Goal: Information Seeking & Learning: Find specific fact

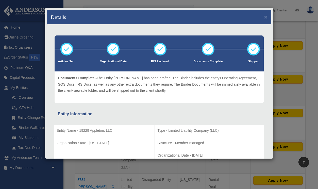
scroll to position [100, 0]
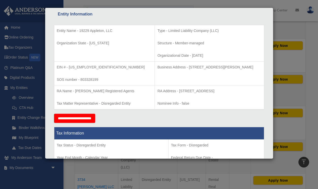
drag, startPoint x: 172, startPoint y: 56, endPoint x: 189, endPoint y: 56, distance: 17.7
click at [189, 56] on p "Organizational Date - 2025-01-28" at bounding box center [209, 55] width 104 height 6
copy p "2025-01-28"
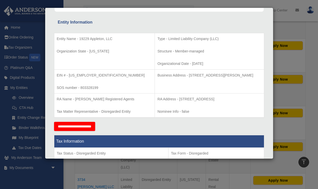
scroll to position [92, 0]
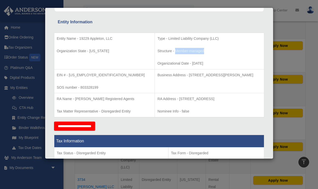
drag, startPoint x: 155, startPoint y: 51, endPoint x: 187, endPoint y: 51, distance: 31.4
click at [187, 51] on p "Structure - Member-managed" at bounding box center [209, 51] width 104 height 6
copy p "Member-managed"
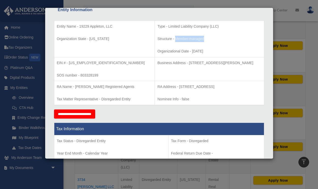
scroll to position [105, 0]
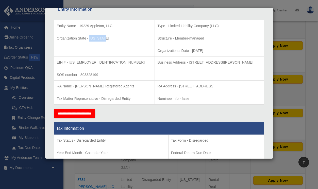
drag, startPoint x: 103, startPoint y: 39, endPoint x: 89, endPoint y: 39, distance: 13.7
click at [89, 39] on p "Organization State - Michigan" at bounding box center [104, 38] width 95 height 6
copy p "Michigan"
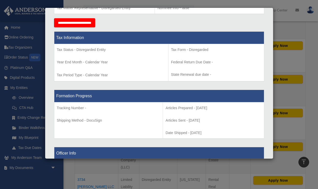
scroll to position [196, 0]
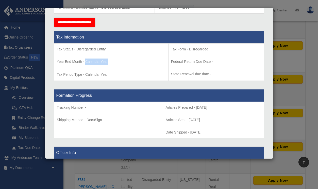
drag, startPoint x: 108, startPoint y: 62, endPoint x: 85, endPoint y: 61, distance: 22.3
click at [85, 61] on p "Year End Month - Calendar Year" at bounding box center [111, 62] width 109 height 6
copy p "Calendar Year"
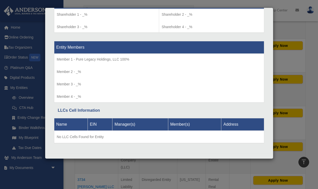
scroll to position [452, 0]
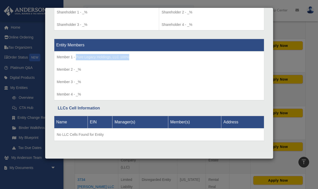
drag, startPoint x: 129, startPoint y: 57, endPoint x: 75, endPoint y: 59, distance: 53.8
click at [75, 59] on p "Member 1 - Pure Legacy Holdings, LLC 100%" at bounding box center [159, 57] width 204 height 6
copy p "Pure Legacy Holdings, LLC 100%"
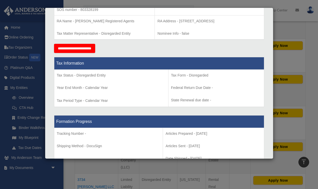
scroll to position [0, 0]
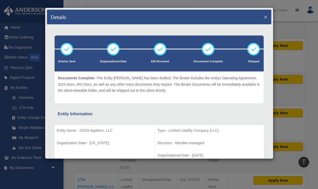
click at [265, 17] on button "×" at bounding box center [265, 16] width 3 height 5
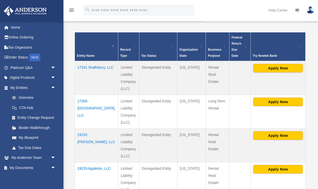
scroll to position [121, 0]
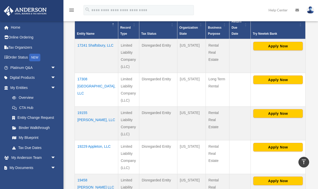
click at [86, 80] on td "17308 Pinehurst, LLC" at bounding box center [96, 90] width 43 height 34
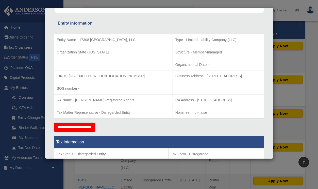
scroll to position [94, 0]
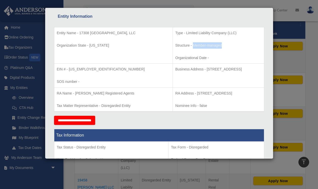
drag, startPoint x: 155, startPoint y: 45, endPoint x: 185, endPoint y: 46, distance: 30.4
click at [185, 46] on p "Structure - Member-managed" at bounding box center [218, 45] width 86 height 6
copy p "Member-managed"
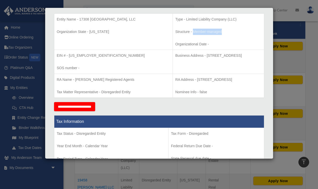
scroll to position [109, 0]
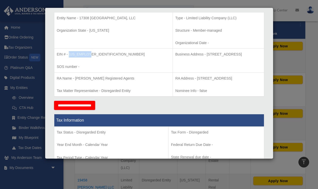
drag, startPoint x: 68, startPoint y: 55, endPoint x: 93, endPoint y: 55, distance: 24.3
click at [93, 55] on p "EIN # - 39-4510823" at bounding box center [113, 54] width 113 height 6
copy p "39-4510823"
click at [75, 79] on p "RA Name - Anderson Registered Agents" at bounding box center [113, 78] width 113 height 6
drag, startPoint x: 75, startPoint y: 78, endPoint x: 120, endPoint y: 78, distance: 45.1
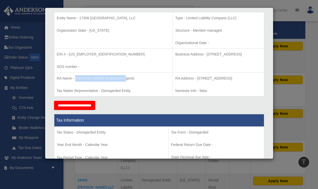
click at [120, 78] on p "RA Name - Anderson Registered Agents" at bounding box center [113, 78] width 113 height 6
copy p "Anderson Registered Agents"
drag, startPoint x: 158, startPoint y: 79, endPoint x: 261, endPoint y: 78, distance: 102.6
click at [261, 78] on p "RA Address - 625 Kenmoor SE Ave, Suite 301 - #16, Grand Rapids, MI 49546" at bounding box center [218, 78] width 86 height 6
copy p "625 Kenmoor SE Ave, Suite 301 - #16, Grand Rapids, MI 49546"
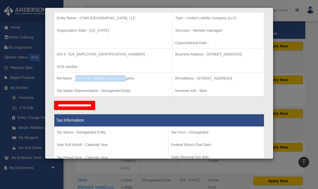
drag, startPoint x: 169, startPoint y: 54, endPoint x: 240, endPoint y: 54, distance: 71.2
click at [240, 54] on p "Business Address - 607 Shelby St, Suite 700, Detroit, MI 48226" at bounding box center [218, 54] width 86 height 6
copy p "607 Shelby St, Suite 700, Detroit, MI 48226"
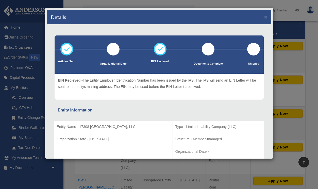
scroll to position [0, 0]
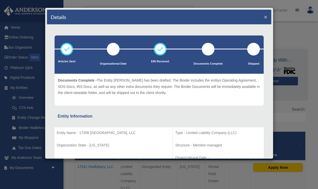
click at [265, 17] on button "×" at bounding box center [265, 16] width 3 height 5
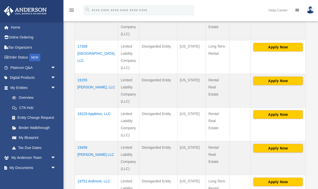
scroll to position [160, 0]
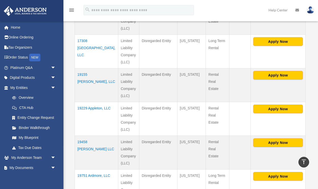
click at [84, 76] on td "19155 Prevost, LLC" at bounding box center [96, 85] width 43 height 34
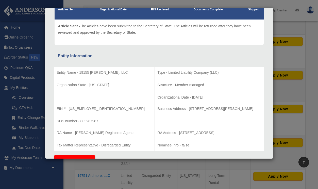
scroll to position [54, 0]
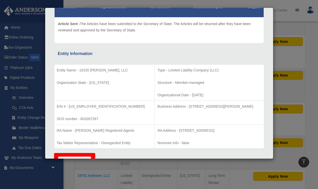
drag, startPoint x: 171, startPoint y: 96, endPoint x: 196, endPoint y: 96, distance: 25.1
click at [196, 96] on p "Organizational Date - 2024-10-23" at bounding box center [209, 95] width 104 height 6
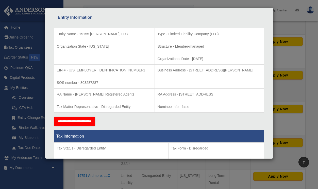
scroll to position [93, 0]
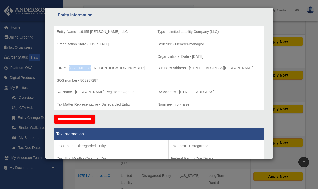
drag, startPoint x: 68, startPoint y: 68, endPoint x: 91, endPoint y: 68, distance: 22.3
click at [90, 68] on p "EIN # - 33-1629552" at bounding box center [104, 68] width 95 height 6
drag, startPoint x: 168, startPoint y: 68, endPoint x: 253, endPoint y: 68, distance: 85.2
click at [253, 68] on p "Business Address - 3225 McLeod Dr, Suite 100, Las Vegas, NV 89121" at bounding box center [209, 68] width 104 height 6
click at [177, 68] on p "Business Address - 3225 McLeod Dr, Suite 100, Las Vegas, NV 89121" at bounding box center [209, 68] width 104 height 6
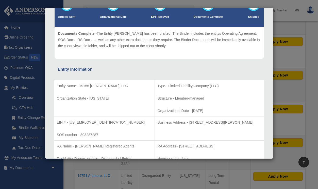
scroll to position [0, 0]
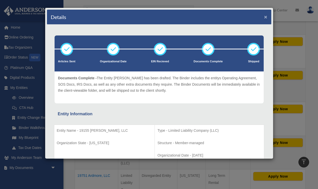
click at [265, 18] on button "×" at bounding box center [265, 16] width 3 height 5
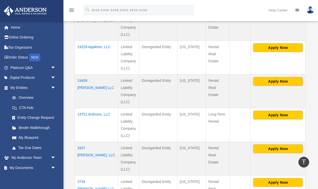
scroll to position [224, 0]
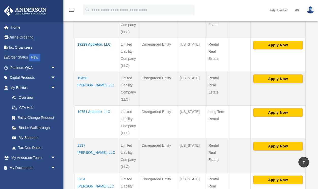
click at [81, 45] on td "19229 Appleton, LLC" at bounding box center [96, 55] width 43 height 34
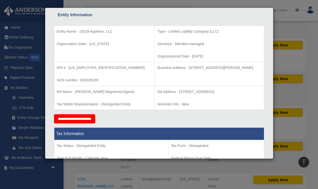
scroll to position [94, 0]
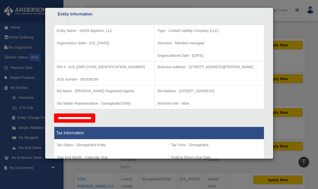
drag, startPoint x: 171, startPoint y: 56, endPoint x: 191, endPoint y: 57, distance: 19.8
click at [191, 57] on p "Organizational Date - 2025-01-28" at bounding box center [209, 55] width 104 height 6
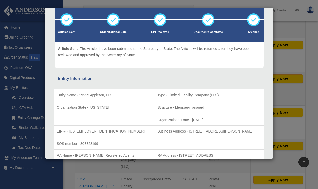
scroll to position [0, 0]
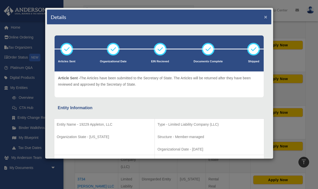
click at [264, 17] on button "×" at bounding box center [265, 16] width 3 height 5
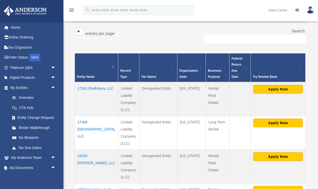
scroll to position [87, 0]
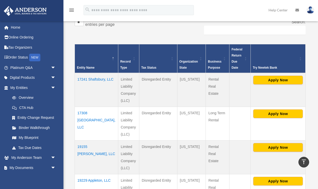
click at [84, 79] on td "17241 Shaftsbury, LLC" at bounding box center [96, 90] width 43 height 34
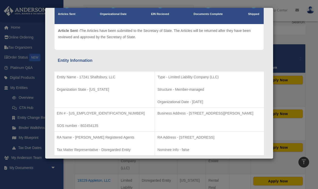
scroll to position [59, 0]
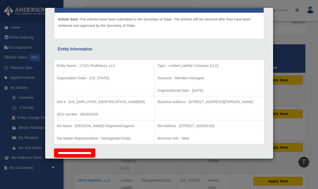
drag, startPoint x: 171, startPoint y: 90, endPoint x: 193, endPoint y: 90, distance: 22.1
click at [193, 90] on p "Organizational Date - 2020-06-05" at bounding box center [209, 90] width 104 height 6
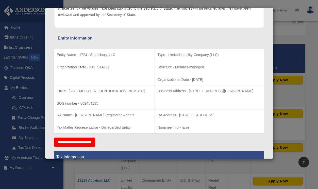
scroll to position [73, 0]
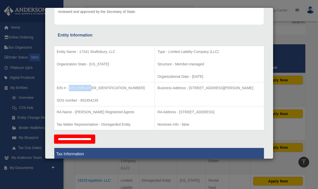
drag, startPoint x: 69, startPoint y: 88, endPoint x: 91, endPoint y: 89, distance: 22.1
click at [91, 89] on p "EIN # - 85-1191204" at bounding box center [104, 88] width 95 height 6
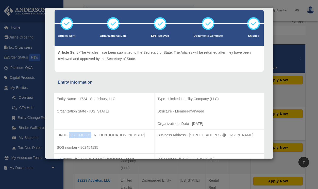
scroll to position [0, 0]
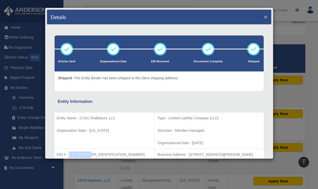
click at [265, 16] on button "×" at bounding box center [265, 16] width 3 height 5
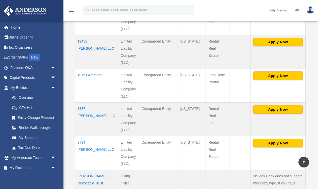
scroll to position [262, 0]
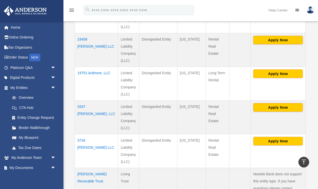
click at [82, 34] on td "19458 Mark Twain LLC" at bounding box center [96, 50] width 43 height 34
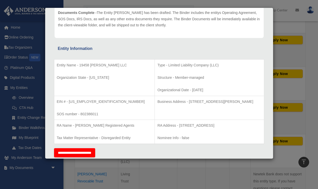
scroll to position [76, 0]
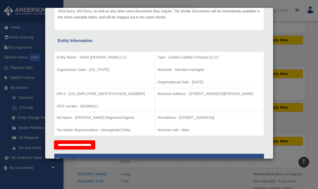
drag, startPoint x: 171, startPoint y: 82, endPoint x: 193, endPoint y: 82, distance: 22.1
click at [194, 82] on p "Organizational Date - 2019-11-20" at bounding box center [209, 82] width 104 height 6
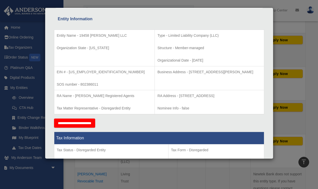
scroll to position [100, 0]
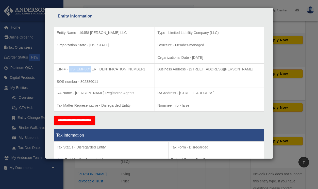
drag, startPoint x: 69, startPoint y: 69, endPoint x: 89, endPoint y: 69, distance: 20.8
click at [89, 69] on p "EIN # - 84-3768101" at bounding box center [104, 69] width 95 height 6
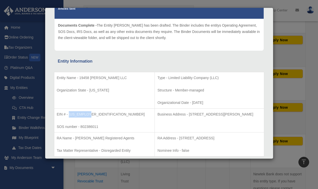
scroll to position [0, 0]
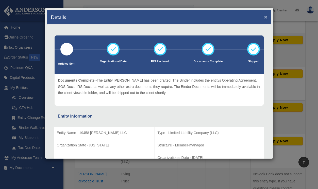
click at [265, 18] on button "×" at bounding box center [265, 16] width 3 height 5
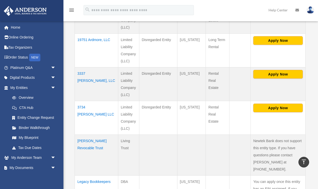
scroll to position [296, 0]
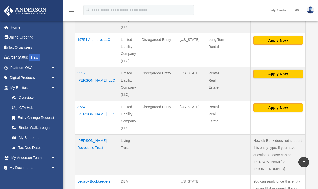
click at [83, 41] on td "19751 Ardmore, LLC" at bounding box center [96, 50] width 43 height 34
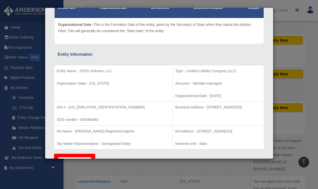
scroll to position [56, 0]
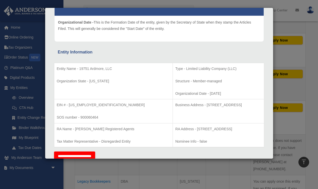
drag, startPoint x: 171, startPoint y: 93, endPoint x: 193, endPoint y: 94, distance: 21.5
click at [193, 94] on p "Organizational Date - 2025-07-14" at bounding box center [218, 93] width 86 height 6
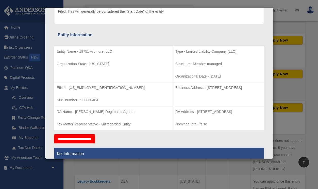
scroll to position [82, 0]
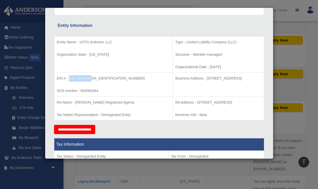
drag, startPoint x: 88, startPoint y: 78, endPoint x: 68, endPoint y: 78, distance: 19.3
click at [68, 78] on p "EIN # - 39-3081317" at bounding box center [113, 78] width 113 height 6
click at [83, 78] on p "EIN # - 39-3081317" at bounding box center [113, 78] width 113 height 6
drag, startPoint x: 87, startPoint y: 79, endPoint x: 68, endPoint y: 79, distance: 19.5
click at [68, 79] on p "EIN # - 39-3081317" at bounding box center [113, 78] width 113 height 6
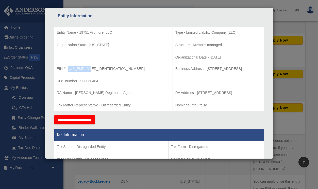
scroll to position [96, 0]
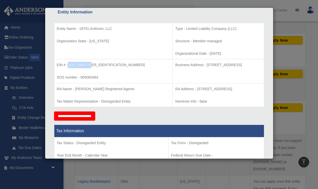
drag, startPoint x: 168, startPoint y: 65, endPoint x: 247, endPoint y: 65, distance: 79.3
click at [247, 65] on p "Business Address - 607 Shelby Street, Suite 700, Detroit, MI 48226" at bounding box center [218, 65] width 86 height 6
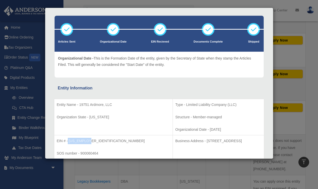
scroll to position [0, 0]
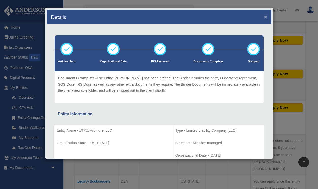
click at [264, 16] on button "×" at bounding box center [265, 16] width 3 height 5
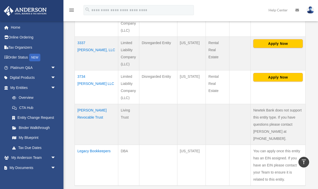
scroll to position [327, 0]
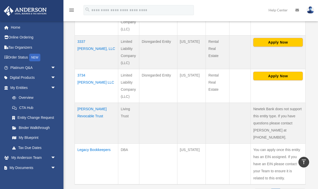
click at [84, 42] on td "3337 Sturtevant, LLC" at bounding box center [96, 52] width 43 height 34
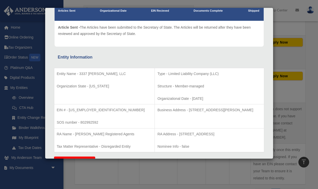
scroll to position [52, 0]
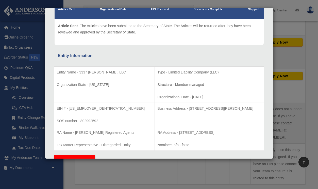
drag, startPoint x: 190, startPoint y: 98, endPoint x: 172, endPoint y: 97, distance: 18.0
click at [172, 97] on p "Organizational Date - 2023-03-02" at bounding box center [209, 97] width 104 height 6
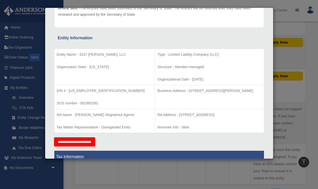
scroll to position [71, 0]
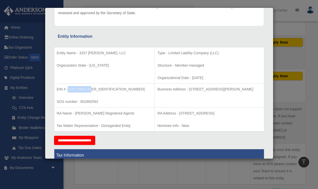
drag, startPoint x: 87, startPoint y: 89, endPoint x: 68, endPoint y: 89, distance: 19.5
click at [68, 89] on p "EIN # - 92-2440629" at bounding box center [104, 89] width 95 height 6
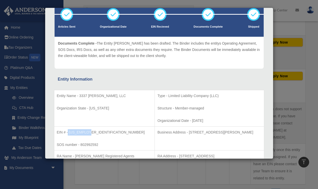
scroll to position [0, 0]
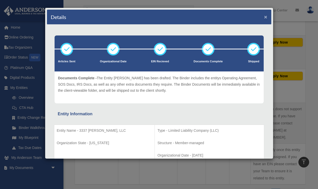
click at [265, 17] on button "×" at bounding box center [265, 16] width 3 height 5
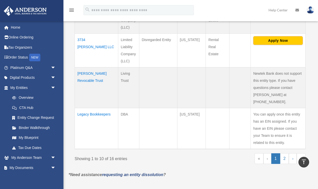
scroll to position [364, 0]
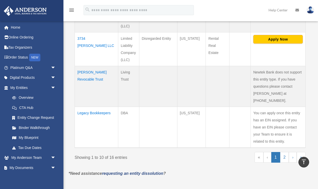
click at [82, 33] on td "3734 Leslie LLC" at bounding box center [96, 49] width 43 height 34
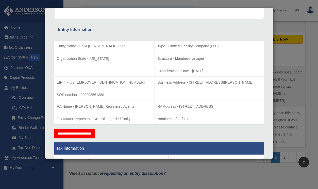
scroll to position [81, 0]
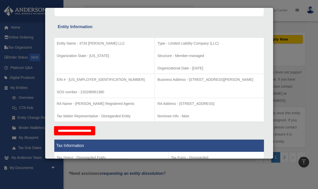
drag, startPoint x: 189, startPoint y: 69, endPoint x: 171, endPoint y: 69, distance: 18.0
click at [171, 69] on p "Organizational Date - 2020-09-04" at bounding box center [209, 68] width 104 height 6
drag, startPoint x: 89, startPoint y: 80, endPoint x: 69, endPoint y: 80, distance: 20.0
click at [68, 80] on p "EIN # - 85-2764862" at bounding box center [104, 80] width 95 height 6
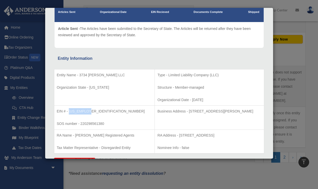
scroll to position [0, 0]
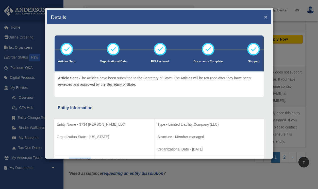
click at [265, 17] on button "×" at bounding box center [265, 16] width 3 height 5
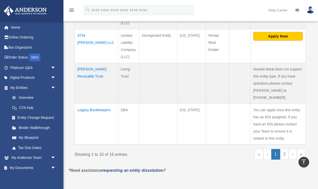
scroll to position [368, 0]
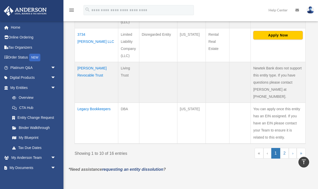
click at [93, 103] on td "Legacy Bookkeepers" at bounding box center [96, 123] width 43 height 41
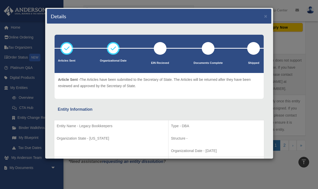
scroll to position [0, 0]
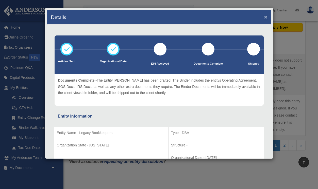
click at [266, 16] on button "×" at bounding box center [265, 16] width 3 height 5
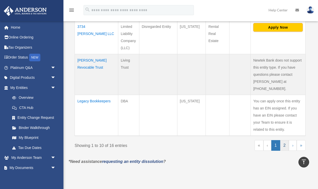
click at [284, 140] on link "2" at bounding box center [284, 145] width 9 height 11
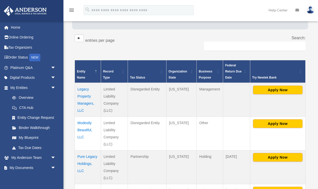
scroll to position [81, 0]
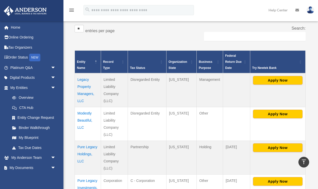
click at [81, 87] on td "Legacy Property Managers, LLC" at bounding box center [88, 90] width 26 height 34
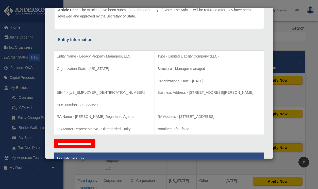
scroll to position [78, 0]
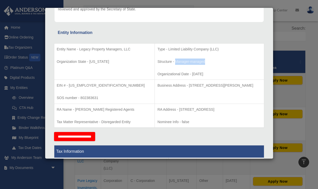
drag, startPoint x: 154, startPoint y: 62, endPoint x: 189, endPoint y: 62, distance: 34.7
click at [189, 62] on p "Structure - Manager-managed" at bounding box center [209, 62] width 104 height 6
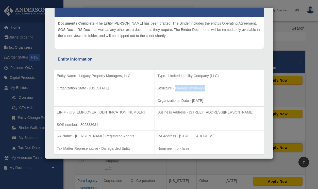
scroll to position [60, 0]
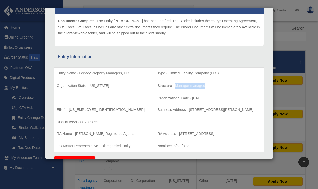
drag, startPoint x: 171, startPoint y: 98, endPoint x: 199, endPoint y: 98, distance: 27.6
click at [199, 99] on p "Organizational Date - 2019-11-13" at bounding box center [209, 98] width 104 height 6
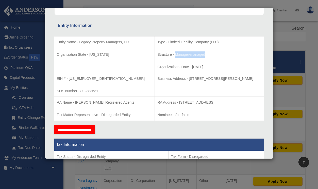
scroll to position [92, 0]
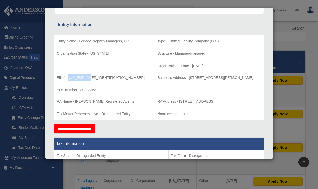
drag, startPoint x: 68, startPoint y: 78, endPoint x: 92, endPoint y: 77, distance: 23.8
click at [92, 77] on p "EIN # - 84-3643439" at bounding box center [104, 78] width 95 height 6
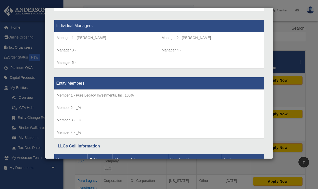
scroll to position [474, 0]
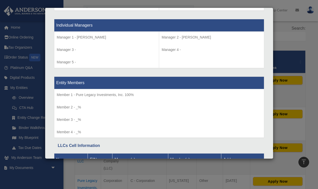
drag, startPoint x: 76, startPoint y: 38, endPoint x: 104, endPoint y: 38, distance: 27.9
click at [104, 38] on p "Manager 1 - Ajene Gailliard" at bounding box center [107, 37] width 100 height 6
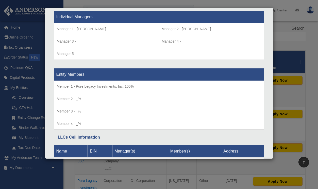
scroll to position [486, 0]
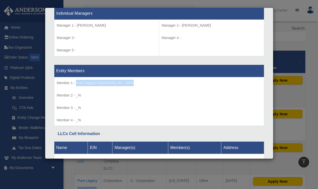
drag, startPoint x: 76, startPoint y: 84, endPoint x: 137, endPoint y: 83, distance: 61.3
click at [137, 83] on p "Member 1 - Pure Legacy Investments, Inc. 100%" at bounding box center [159, 83] width 204 height 6
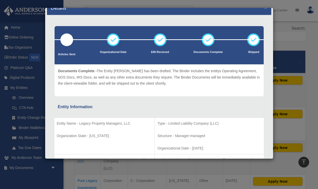
scroll to position [0, 0]
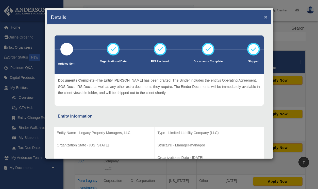
click at [264, 17] on button "×" at bounding box center [265, 16] width 3 height 5
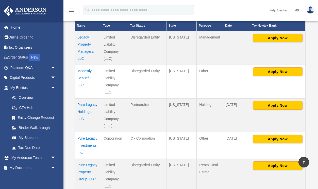
scroll to position [130, 0]
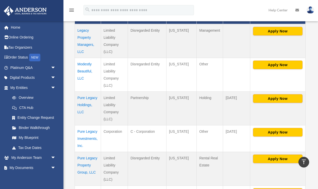
click at [84, 72] on td "Modestly Beautiful, LLC" at bounding box center [88, 75] width 26 height 34
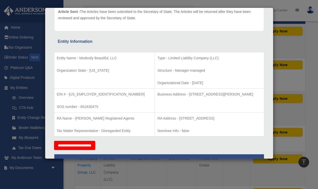
scroll to position [71, 0]
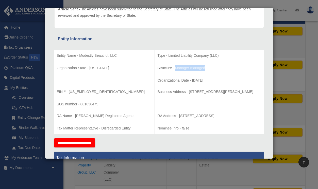
drag, startPoint x: 155, startPoint y: 68, endPoint x: 193, endPoint y: 68, distance: 38.5
click at [193, 68] on p "Structure - Manager-managed" at bounding box center [209, 68] width 104 height 6
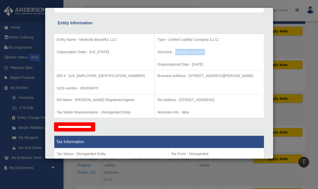
scroll to position [88, 0]
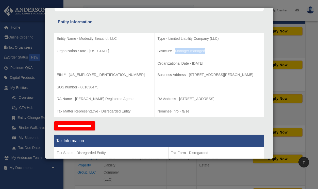
drag, startPoint x: 171, startPoint y: 63, endPoint x: 203, endPoint y: 63, distance: 31.9
click at [203, 63] on p "Organizational Date - 2015-06-10" at bounding box center [209, 63] width 104 height 6
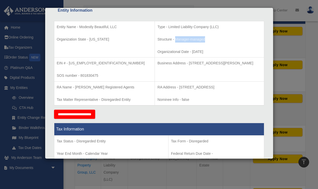
scroll to position [101, 0]
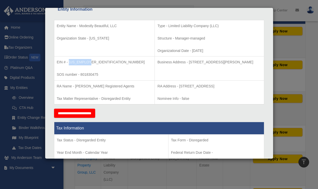
drag, startPoint x: 68, startPoint y: 63, endPoint x: 94, endPoint y: 63, distance: 25.1
click at [94, 63] on p "EIN # - 84-4269498" at bounding box center [104, 62] width 95 height 6
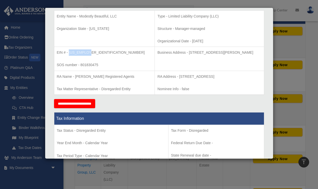
scroll to position [0, 0]
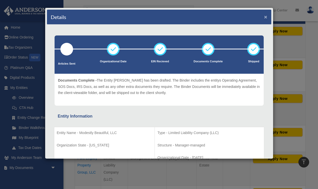
click at [265, 17] on button "×" at bounding box center [265, 16] width 3 height 5
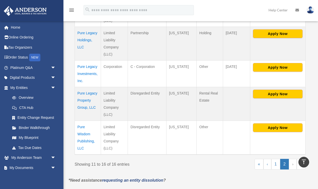
scroll to position [197, 0]
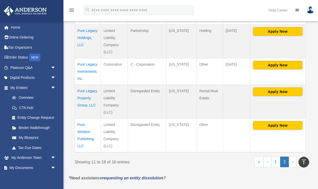
click at [81, 38] on td "Pure Legacy Holdings, LLC" at bounding box center [88, 42] width 26 height 34
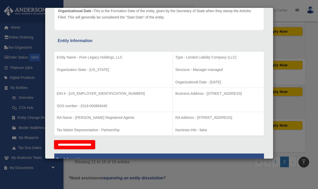
scroll to position [68, 0]
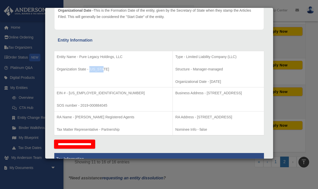
drag, startPoint x: 90, startPoint y: 69, endPoint x: 108, endPoint y: 69, distance: 18.8
click at [108, 69] on p "Organization State - Wyoming" at bounding box center [113, 69] width 113 height 6
drag, startPoint x: 168, startPoint y: 82, endPoint x: 194, endPoint y: 81, distance: 25.6
click at [194, 82] on p "Organizational Date - 2019-11-05" at bounding box center [218, 82] width 86 height 6
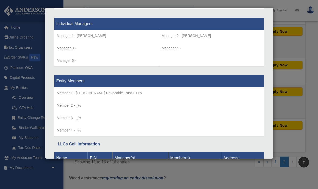
scroll to position [467, 0]
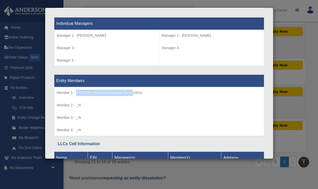
drag, startPoint x: 76, startPoint y: 93, endPoint x: 132, endPoint y: 92, distance: 56.3
click at [132, 92] on p "Member 1 - Gailliard Revocable Trust 100%" at bounding box center [159, 93] width 204 height 6
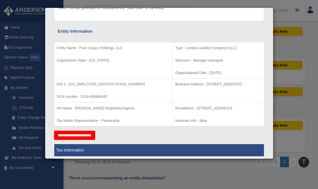
scroll to position [75, 0]
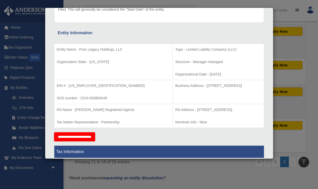
drag, startPoint x: 165, startPoint y: 86, endPoint x: 258, endPoint y: 86, distance: 92.8
click at [258, 86] on p "Business Address - 1716 Capitol Avenue, Suite 100, Cheyenne, WY 82001" at bounding box center [218, 86] width 86 height 6
drag, startPoint x: 69, startPoint y: 86, endPoint x: 92, endPoint y: 86, distance: 22.8
click at [92, 86] on p "EIN # - 84-3589037" at bounding box center [113, 86] width 113 height 6
drag, startPoint x: 155, startPoint y: 110, endPoint x: 247, endPoint y: 110, distance: 92.5
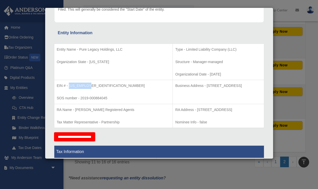
click at [247, 110] on p "RA Address - 1716 Capitol Avenue, Suite 100, Cheyenne, WY 82001" at bounding box center [218, 110] width 86 height 6
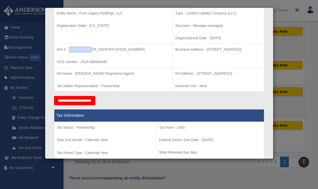
scroll to position [113, 0]
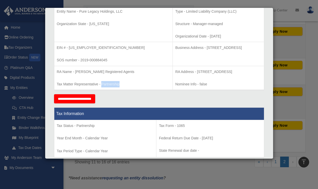
drag, startPoint x: 102, startPoint y: 84, endPoint x: 120, endPoint y: 84, distance: 18.8
click at [120, 84] on p "Tax Matter Representative - Partnership" at bounding box center [113, 84] width 113 height 6
click at [156, 100] on div "**********" at bounding box center [159, 98] width 210 height 9
drag, startPoint x: 57, startPoint y: 84, endPoint x: 97, endPoint y: 85, distance: 40.1
click at [97, 85] on p "Tax Matter Representative - Partnership" at bounding box center [113, 84] width 113 height 6
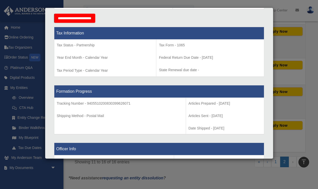
scroll to position [196, 0]
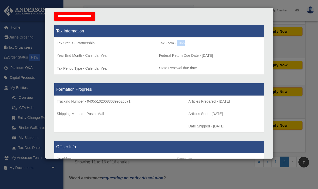
drag, startPoint x: 174, startPoint y: 44, endPoint x: 186, endPoint y: 44, distance: 12.4
click at [186, 44] on p "Tax Form - 1065" at bounding box center [210, 43] width 102 height 6
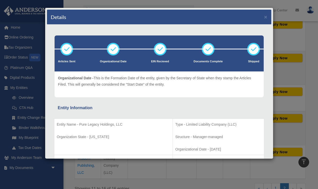
scroll to position [156, 0]
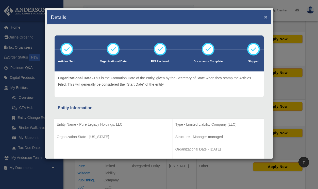
click at [265, 17] on button "×" at bounding box center [265, 16] width 3 height 5
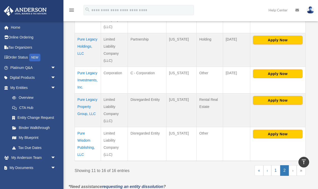
scroll to position [184, 0]
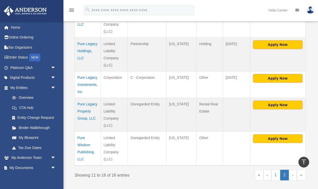
click at [229, 45] on td "March 15" at bounding box center [236, 55] width 27 height 34
drag, startPoint x: 226, startPoint y: 77, endPoint x: 231, endPoint y: 85, distance: 9.5
click at [231, 85] on td "September 15" at bounding box center [236, 84] width 27 height 27
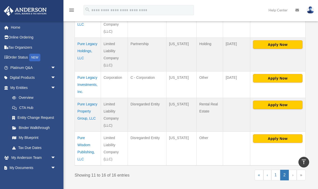
click at [83, 84] on td "Pure Legacy Investments, Inc." at bounding box center [88, 84] width 26 height 27
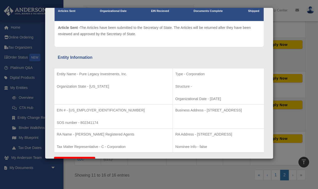
scroll to position [62, 0]
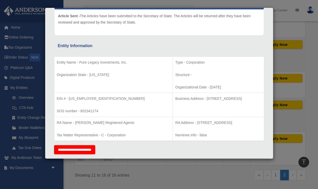
drag, startPoint x: 169, startPoint y: 87, endPoint x: 196, endPoint y: 87, distance: 27.1
click at [196, 87] on p "Organizational Date - 2019-07-09" at bounding box center [218, 87] width 86 height 6
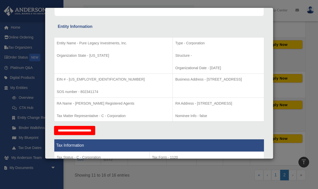
scroll to position [85, 0]
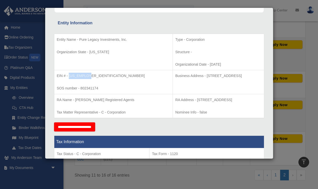
drag, startPoint x: 68, startPoint y: 77, endPoint x: 95, endPoint y: 76, distance: 26.4
click at [95, 76] on p "EIN # - 84-2324074" at bounding box center [113, 76] width 113 height 6
drag, startPoint x: 167, startPoint y: 75, endPoint x: 251, endPoint y: 74, distance: 84.2
click at [251, 74] on p "Business Address - 100 Riverfront Dr. Ste. 2610 Detroit MI 48226" at bounding box center [218, 76] width 86 height 6
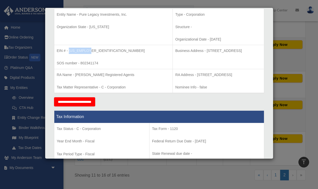
scroll to position [115, 0]
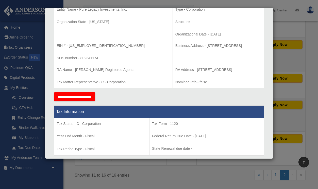
click at [188, 72] on p "RA Address - 625 Kenmoor SE Ave, Suite 301 - #16, Grand Rapids, MI 49546" at bounding box center [218, 70] width 86 height 6
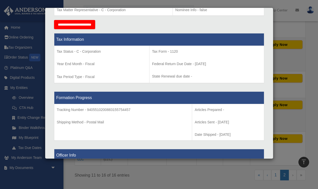
scroll to position [188, 0]
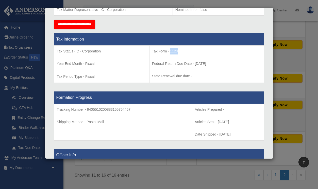
drag, startPoint x: 161, startPoint y: 51, endPoint x: 174, endPoint y: 51, distance: 12.7
click at [173, 51] on p "Tax Form - 1120" at bounding box center [206, 51] width 109 height 6
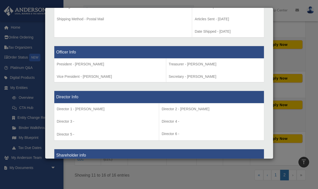
scroll to position [291, 0]
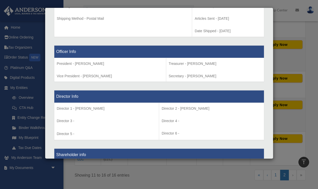
drag, startPoint x: 75, startPoint y: 64, endPoint x: 104, endPoint y: 64, distance: 29.7
click at [104, 64] on p "President - Ajene M. Gailliard" at bounding box center [110, 64] width 106 height 6
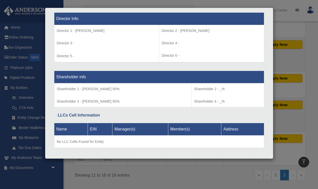
scroll to position [377, 0]
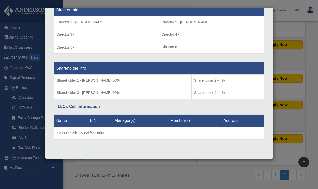
drag, startPoint x: 81, startPoint y: 81, endPoint x: 125, endPoint y: 81, distance: 44.1
click at [125, 81] on p "Shareholder 1 - Ajene M. Gailliard 50%" at bounding box center [123, 80] width 132 height 6
click at [115, 93] on p "Shareholder 3 - Guy R. Gailliard 50%" at bounding box center [123, 93] width 132 height 6
drag, startPoint x: 115, startPoint y: 93, endPoint x: 83, endPoint y: 93, distance: 32.2
click at [83, 93] on p "Shareholder 3 - Guy R. Gailliard 50%" at bounding box center [123, 93] width 132 height 6
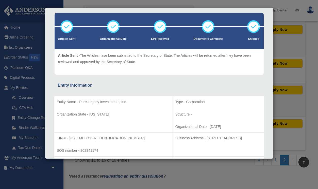
scroll to position [0, 0]
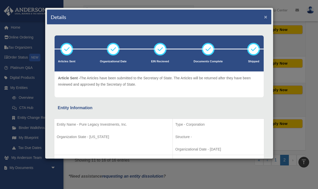
click at [265, 19] on button "×" at bounding box center [265, 16] width 3 height 5
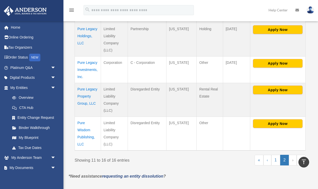
click at [83, 99] on td "Pure Legacy Property Group, LLC" at bounding box center [88, 100] width 26 height 34
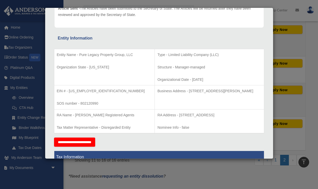
scroll to position [77, 0]
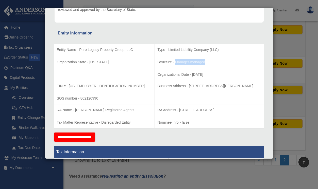
drag, startPoint x: 156, startPoint y: 63, endPoint x: 189, endPoint y: 63, distance: 32.9
click at [189, 63] on p "Structure - Manager-managed" at bounding box center [209, 62] width 104 height 6
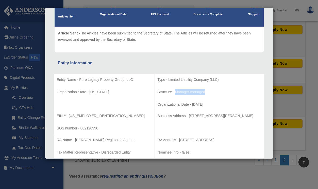
scroll to position [0, 0]
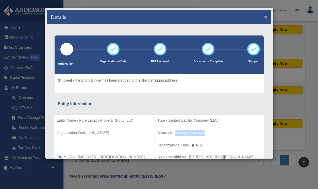
click at [265, 16] on button "×" at bounding box center [265, 16] width 3 height 5
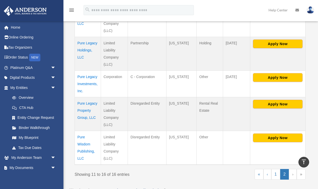
scroll to position [179, 0]
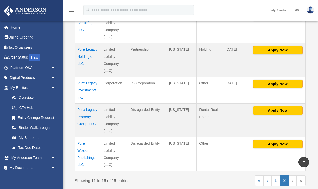
click at [88, 89] on td "Pure Legacy Investments, Inc." at bounding box center [88, 90] width 26 height 27
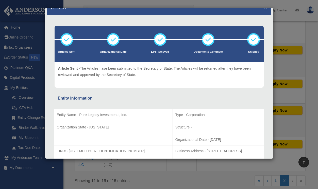
scroll to position [3, 0]
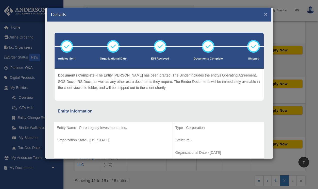
click at [265, 13] on button "×" at bounding box center [265, 13] width 3 height 5
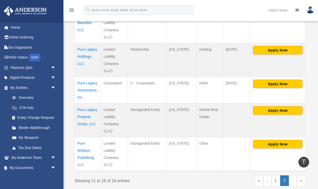
click at [82, 118] on td "Pure Legacy Property Group, LLC" at bounding box center [88, 121] width 26 height 34
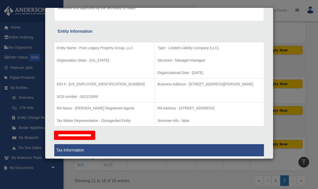
scroll to position [90, 0]
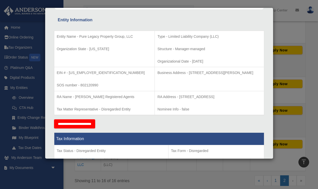
drag, startPoint x: 191, startPoint y: 62, endPoint x: 172, endPoint y: 61, distance: 18.3
click at [172, 61] on p "Organizational Date - 2017-09-27" at bounding box center [209, 61] width 104 height 6
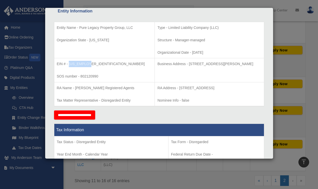
drag, startPoint x: 88, startPoint y: 64, endPoint x: 69, endPoint y: 64, distance: 18.5
click at [69, 64] on p "EIN # - 82-5179397" at bounding box center [104, 64] width 95 height 6
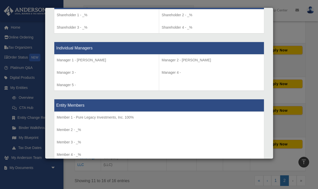
scroll to position [446, 0]
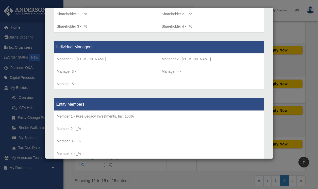
drag, startPoint x: 77, startPoint y: 59, endPoint x: 103, endPoint y: 59, distance: 25.9
click at [103, 59] on p "Manager 1 - Ajene Gailliard" at bounding box center [107, 59] width 100 height 6
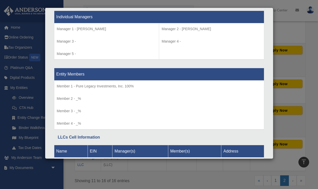
scroll to position [507, 0]
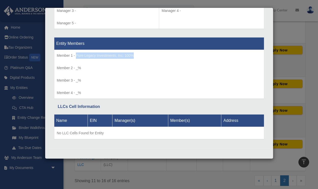
drag, startPoint x: 76, startPoint y: 56, endPoint x: 151, endPoint y: 56, distance: 75.0
click at [151, 56] on p "Member 1 - Pure Legacy Investments, Inc. 100%" at bounding box center [159, 55] width 204 height 6
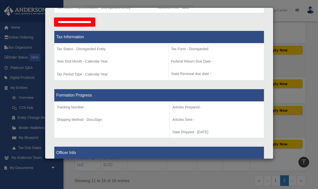
scroll to position [0, 0]
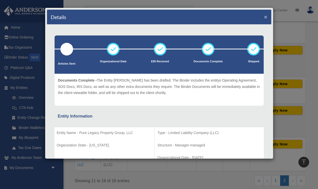
click at [265, 17] on button "×" at bounding box center [265, 16] width 3 height 5
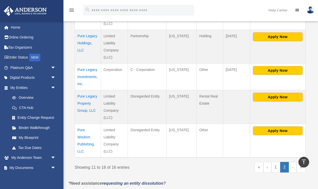
scroll to position [201, 0]
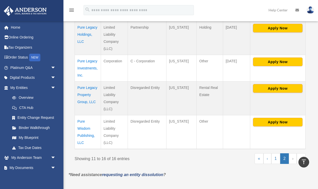
click at [82, 129] on td "Pure Wisdom Publishing, LLC" at bounding box center [88, 132] width 26 height 34
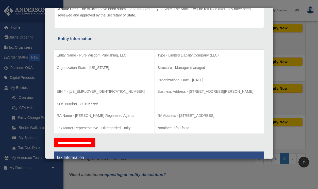
scroll to position [74, 0]
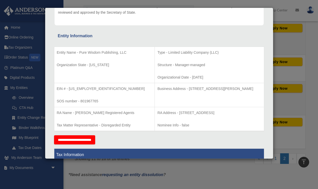
drag, startPoint x: 171, startPoint y: 78, endPoint x: 198, endPoint y: 78, distance: 26.4
click at [198, 78] on p "Organizational Date - 2016-05-12" at bounding box center [209, 77] width 104 height 6
drag, startPoint x: 87, startPoint y: 89, endPoint x: 69, endPoint y: 89, distance: 18.5
click at [69, 89] on p "EIN # - 81-2444439" at bounding box center [104, 89] width 95 height 6
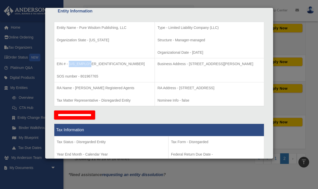
scroll to position [0, 0]
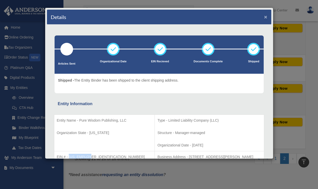
click at [265, 17] on button "×" at bounding box center [265, 16] width 3 height 5
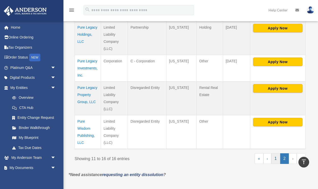
click at [276, 159] on link "1" at bounding box center [275, 158] width 9 height 11
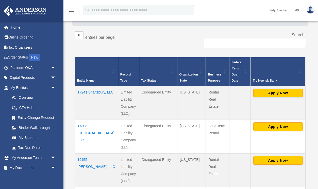
scroll to position [79, 0]
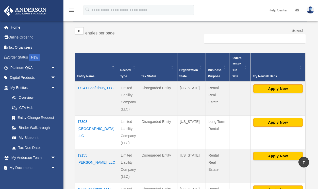
click at [84, 90] on td "17241 Shaftsbury, LLC" at bounding box center [96, 99] width 43 height 34
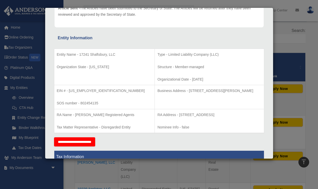
scroll to position [0, 0]
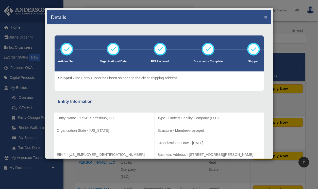
click at [265, 17] on button "×" at bounding box center [265, 16] width 3 height 5
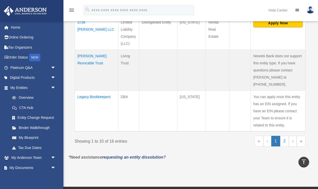
scroll to position [385, 0]
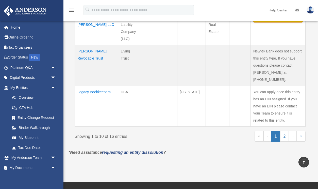
click at [84, 86] on td "Legacy Bookkeepers" at bounding box center [96, 106] width 43 height 41
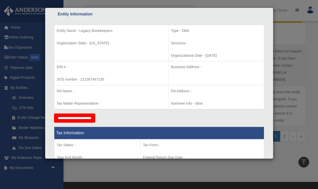
scroll to position [0, 0]
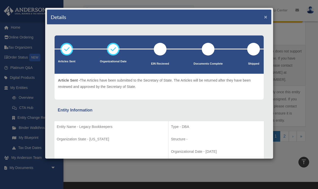
click at [265, 16] on button "×" at bounding box center [265, 16] width 3 height 5
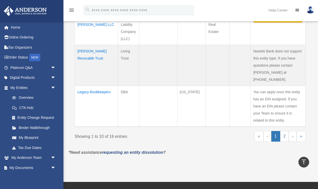
click at [85, 54] on td "Gailliard Revocable Trust" at bounding box center [96, 65] width 43 height 41
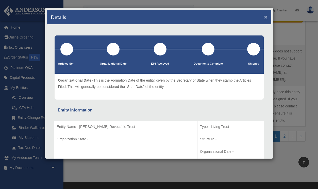
click at [265, 16] on button "×" at bounding box center [265, 16] width 3 height 5
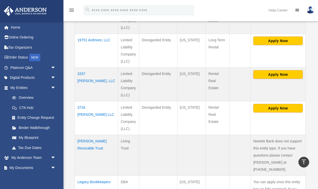
scroll to position [294, 0]
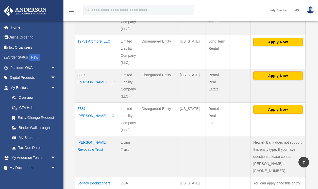
click at [85, 104] on td "3734 Leslie LLC" at bounding box center [96, 120] width 43 height 34
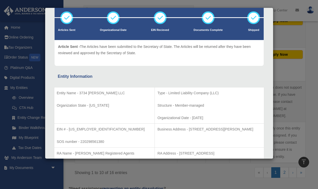
scroll to position [0, 0]
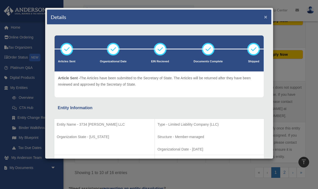
click at [264, 17] on button "×" at bounding box center [265, 16] width 3 height 5
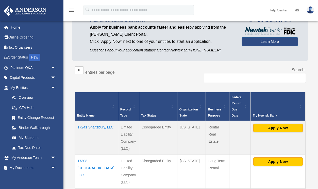
scroll to position [45, 0]
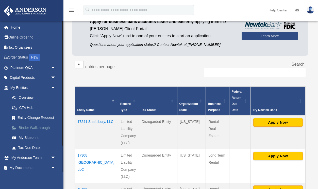
click at [26, 127] on link "Binder Walkthrough" at bounding box center [35, 128] width 56 height 10
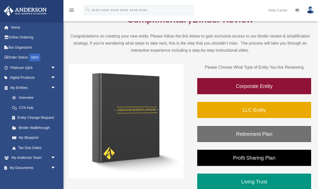
scroll to position [37, 0]
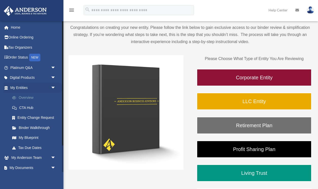
click at [27, 98] on link "Overview" at bounding box center [35, 98] width 56 height 10
click at [27, 87] on link "My Entities arrow_drop_down" at bounding box center [34, 88] width 60 height 10
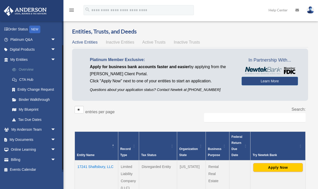
scroll to position [32, 0]
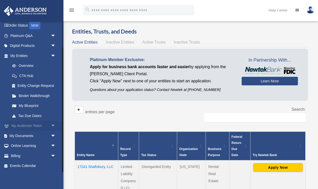
click at [18, 124] on link "My Anderson Team arrow_drop_down" at bounding box center [34, 126] width 60 height 10
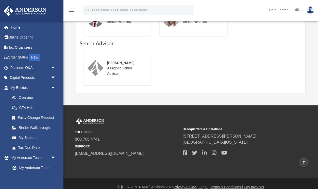
scroll to position [310, 0]
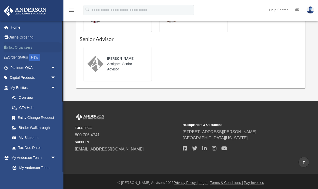
click at [19, 48] on link "Tax Organizers" at bounding box center [34, 47] width 60 height 10
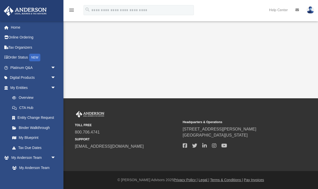
scroll to position [20, 0]
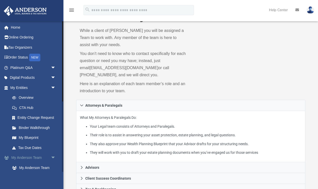
click at [39, 158] on link "My [PERSON_NAME] Team arrow_drop_down" at bounding box center [34, 158] width 60 height 10
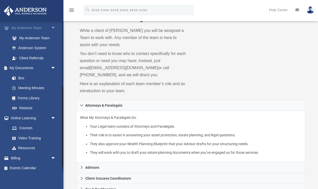
scroll to position [132, 0]
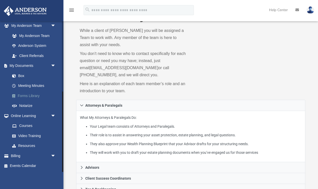
click at [29, 97] on link "Forms Library" at bounding box center [35, 96] width 56 height 10
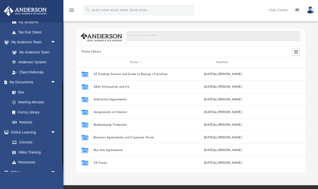
scroll to position [116, 0]
click at [23, 80] on link "My Documents arrow_drop_down" at bounding box center [34, 82] width 60 height 10
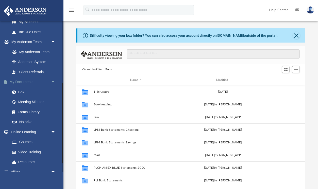
scroll to position [115, 229]
